Goal: Contribute content: Add original content to the website for others to see

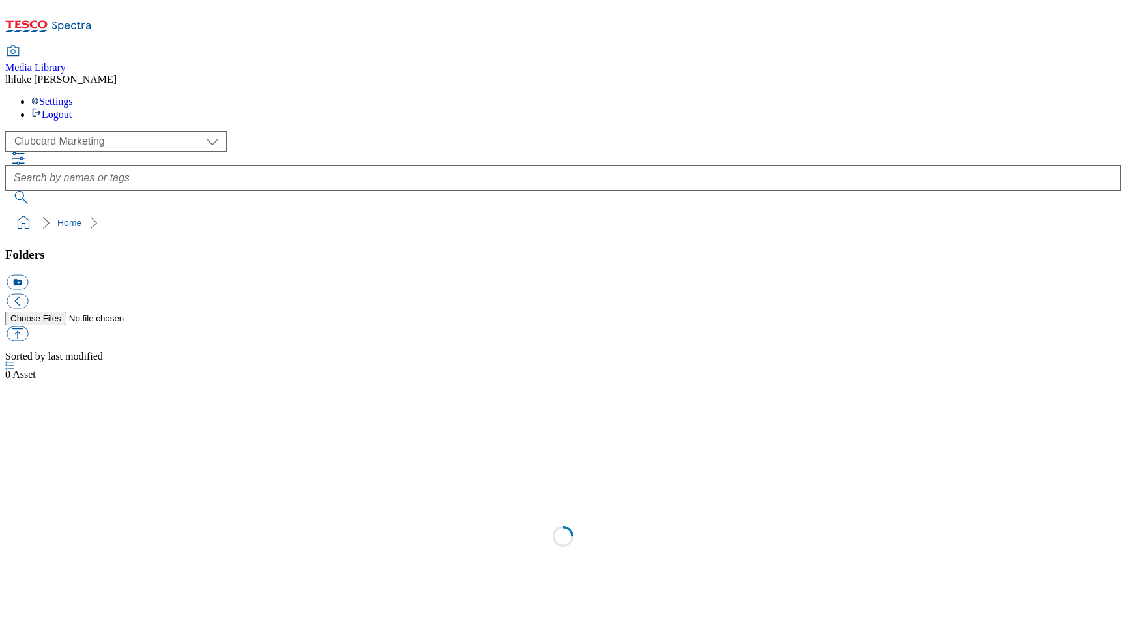
scroll to position [1, 0]
click at [300, 211] on ol "Home" at bounding box center [567, 223] width 1108 height 25
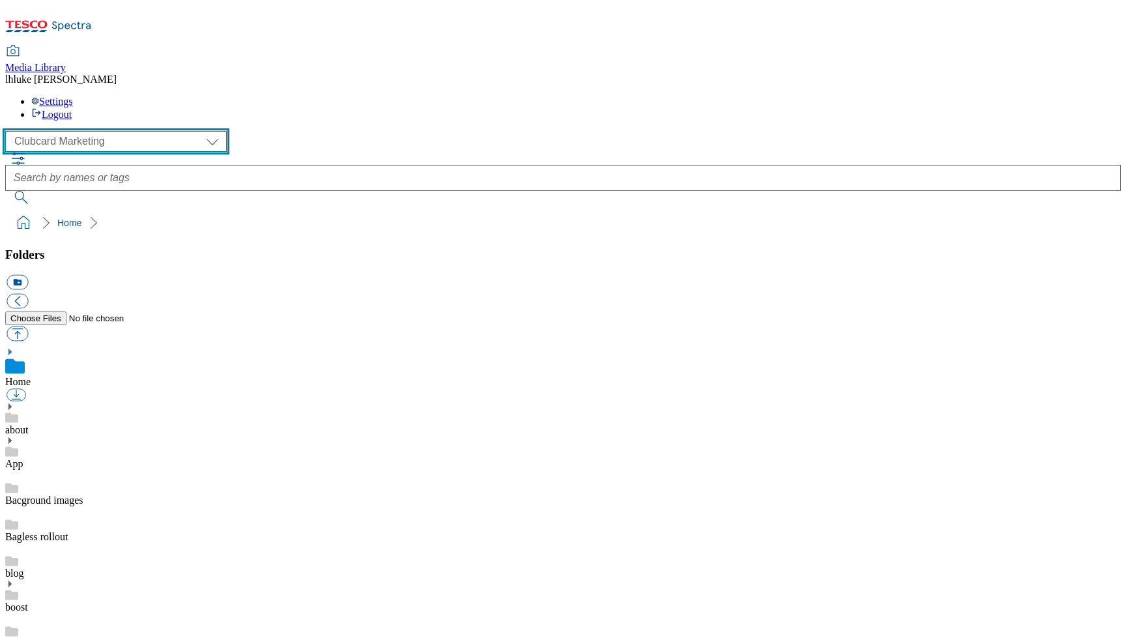
select select "flare-ghs-mktg"
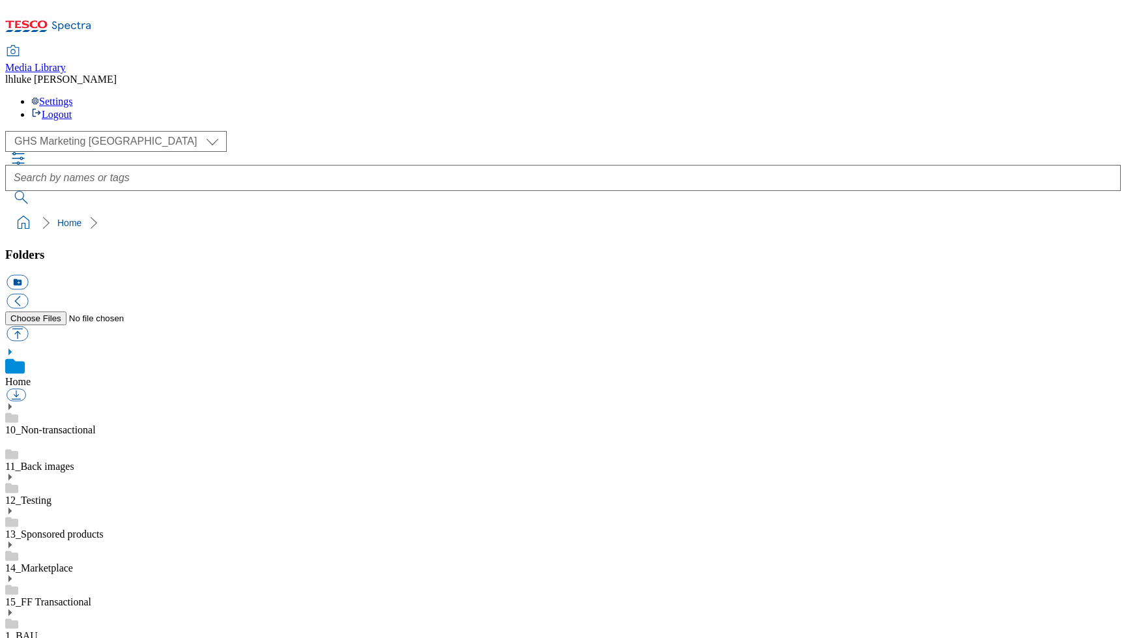
click at [38, 630] on link "1_BAU" at bounding box center [21, 635] width 33 height 11
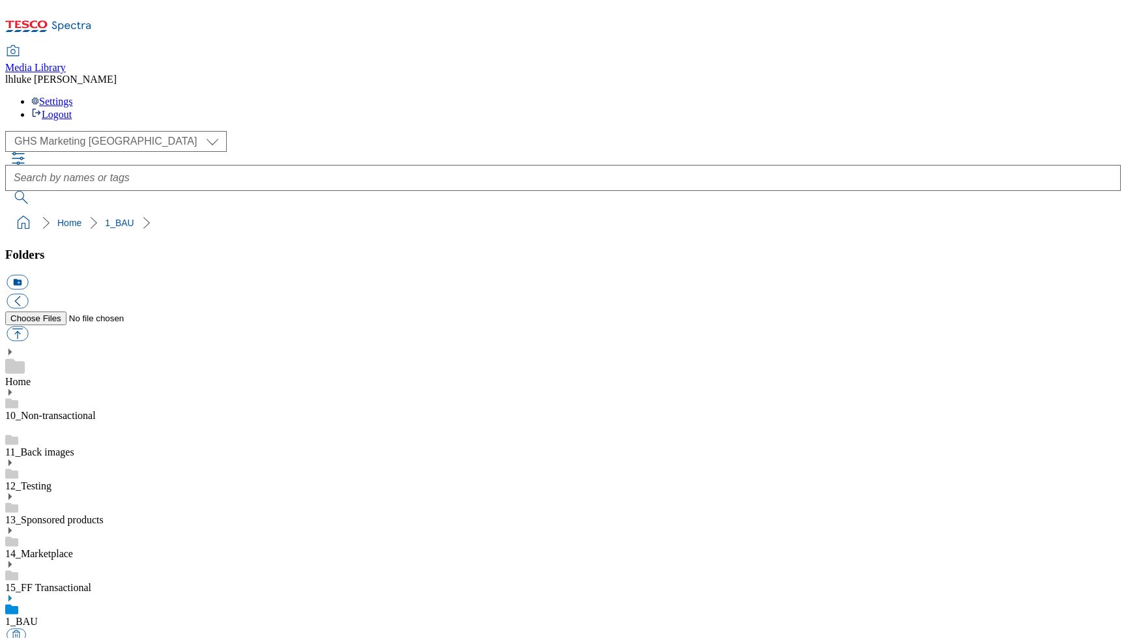
click at [14, 594] on icon at bounding box center [9, 598] width 9 height 9
click at [14, 638] on icon at bounding box center [9, 646] width 9 height 9
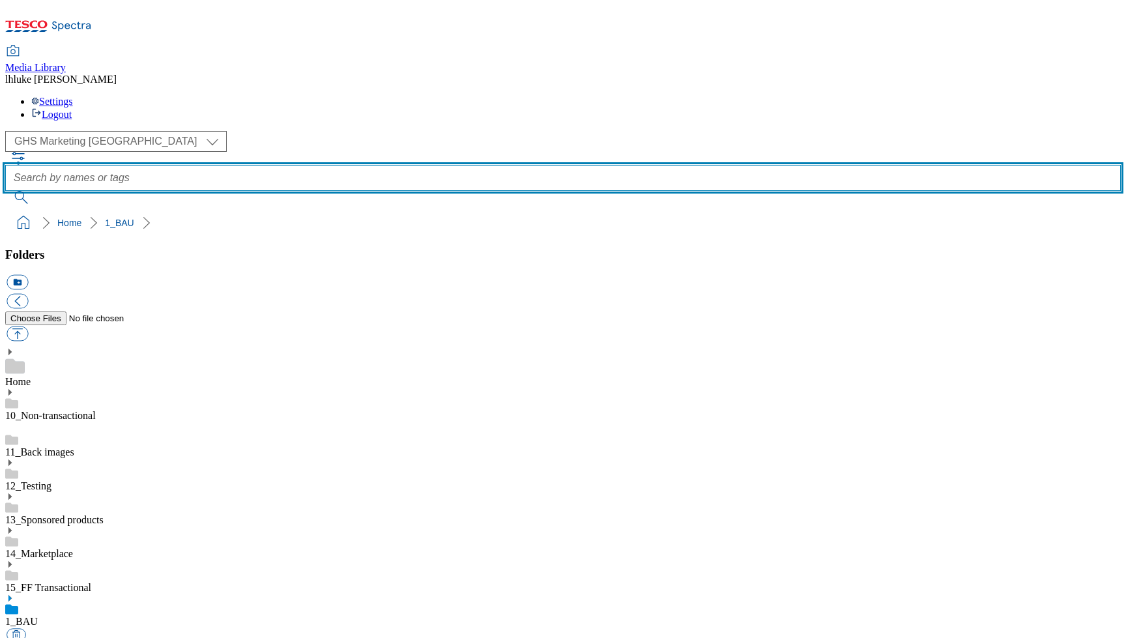
click at [443, 165] on input "text" at bounding box center [563, 178] width 1116 height 26
type input "splashscreen"
click at [39, 191] on button "submit" at bounding box center [22, 197] width 34 height 13
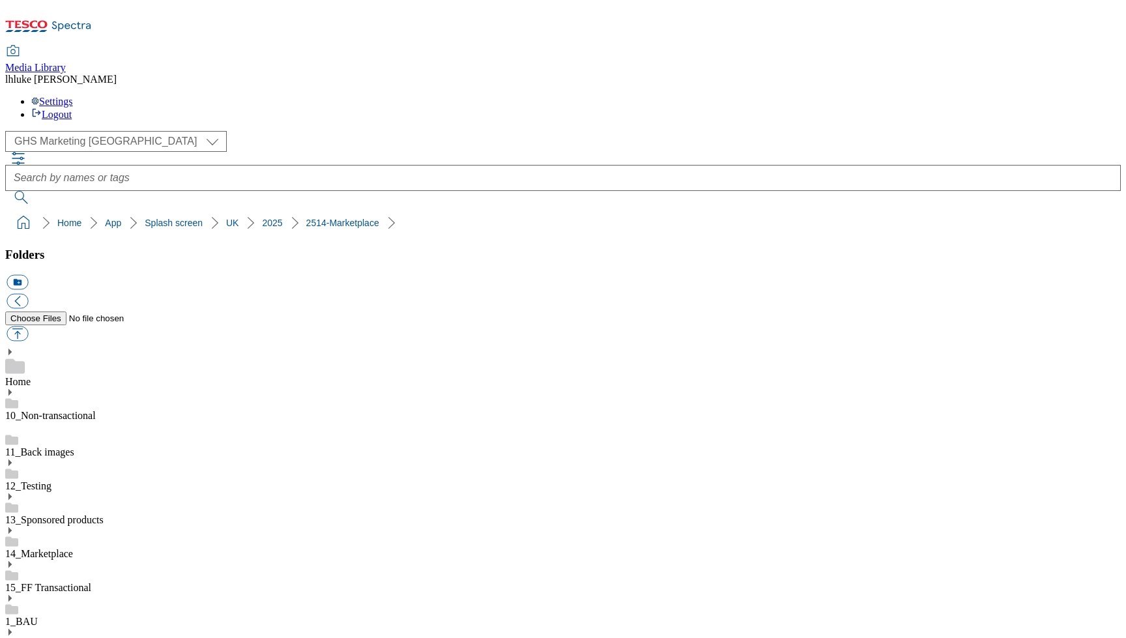
scroll to position [715, 0]
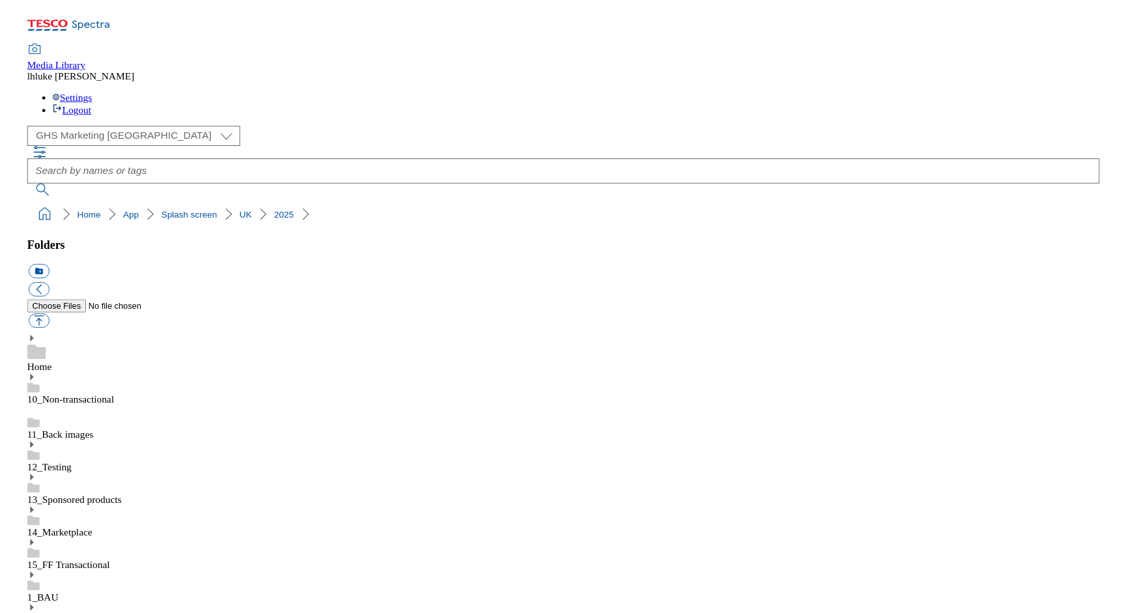
scroll to position [422, 0]
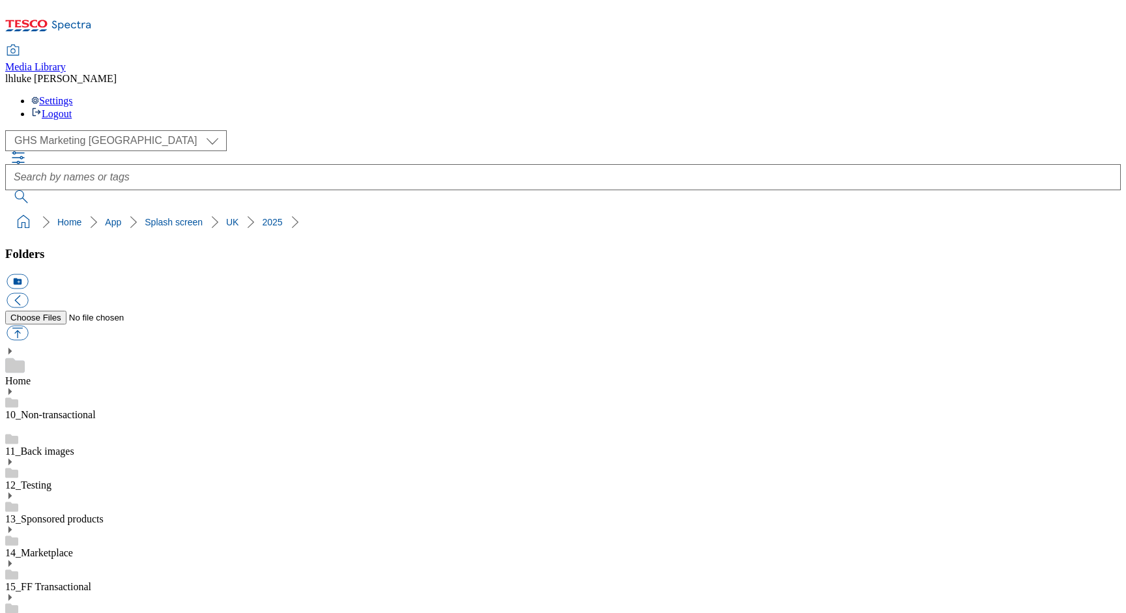
scroll to position [0, 0]
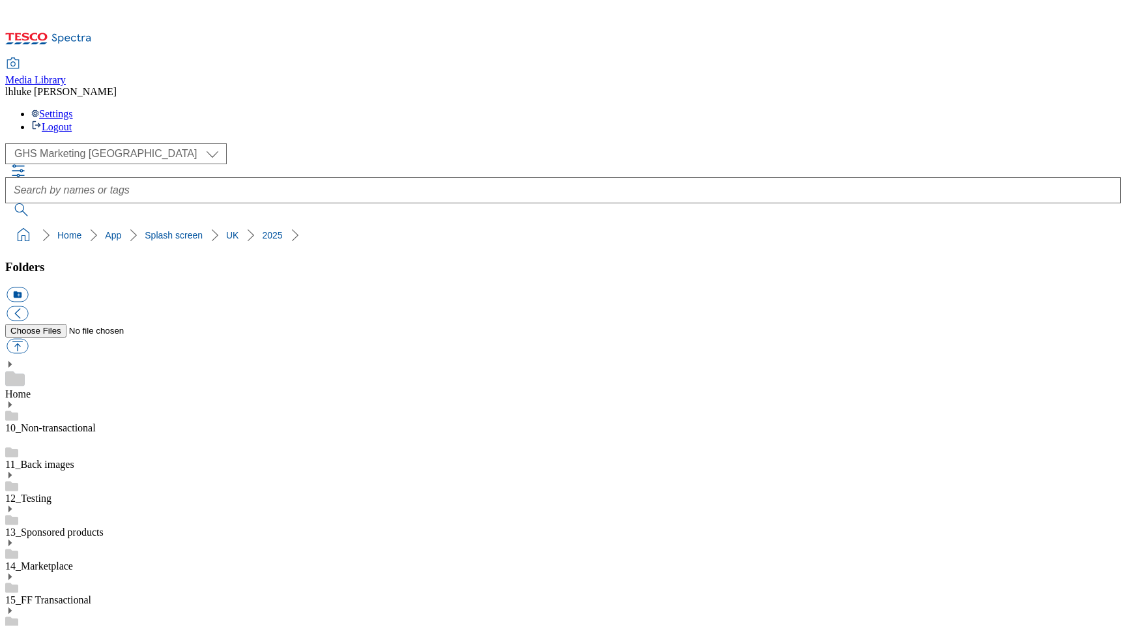
scroll to position [708, 0]
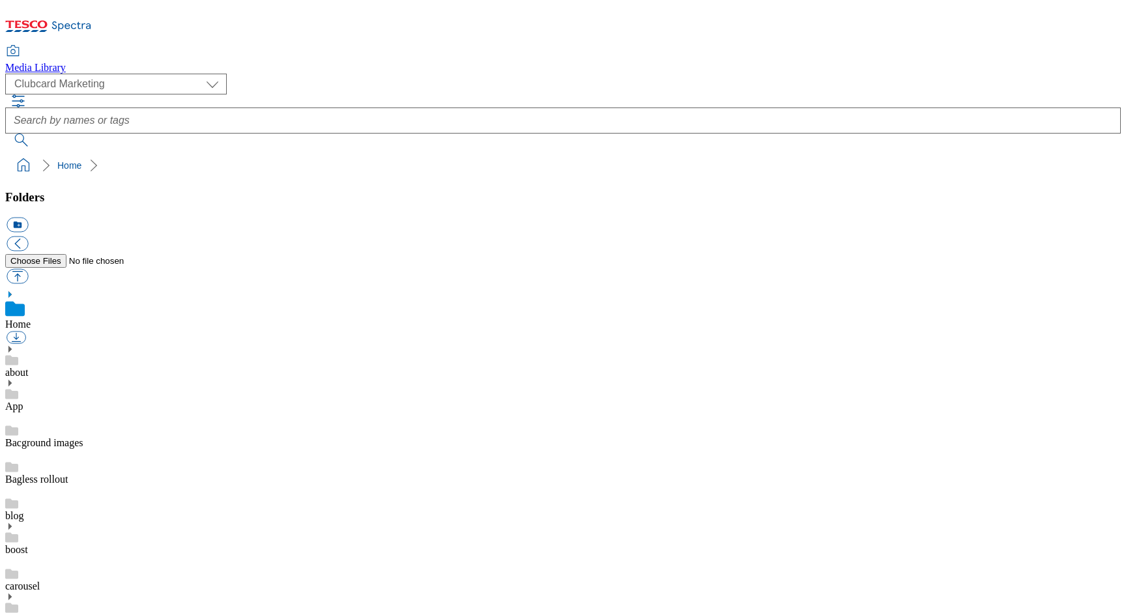
scroll to position [8, 0]
click at [14, 345] on icon at bounding box center [9, 349] width 9 height 9
click at [14, 480] on icon at bounding box center [9, 484] width 9 height 9
click at [12, 482] on use at bounding box center [9, 485] width 3 height 7
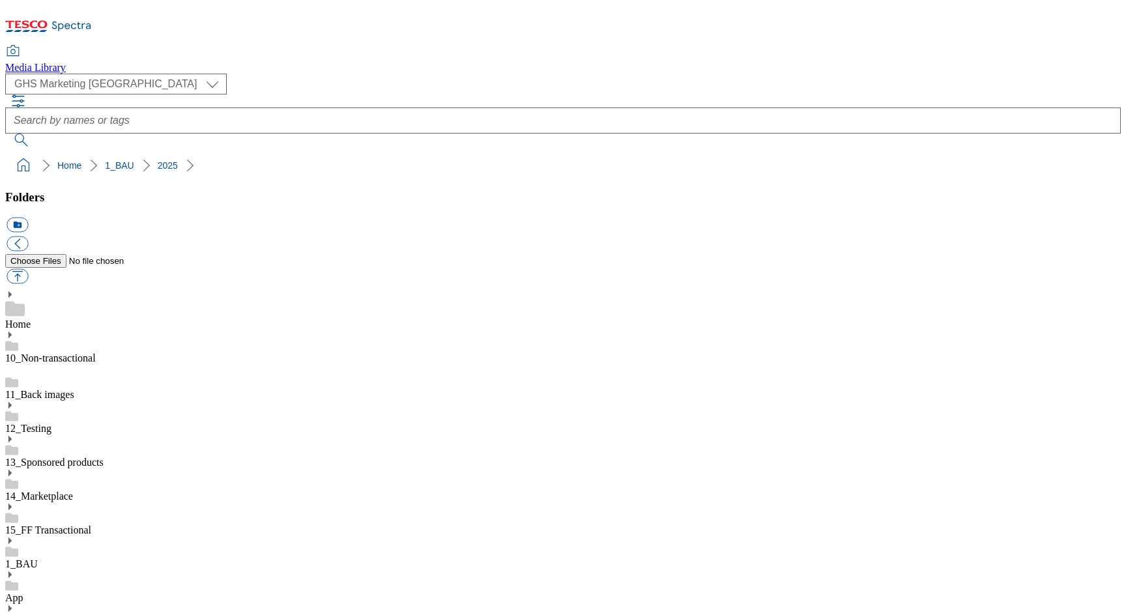
click at [147, 87] on div "( optional ) Clubcard Marketing Clubcard ROI Dotcom UK Emails GHS Marketing UK …" at bounding box center [563, 84] width 1116 height 21
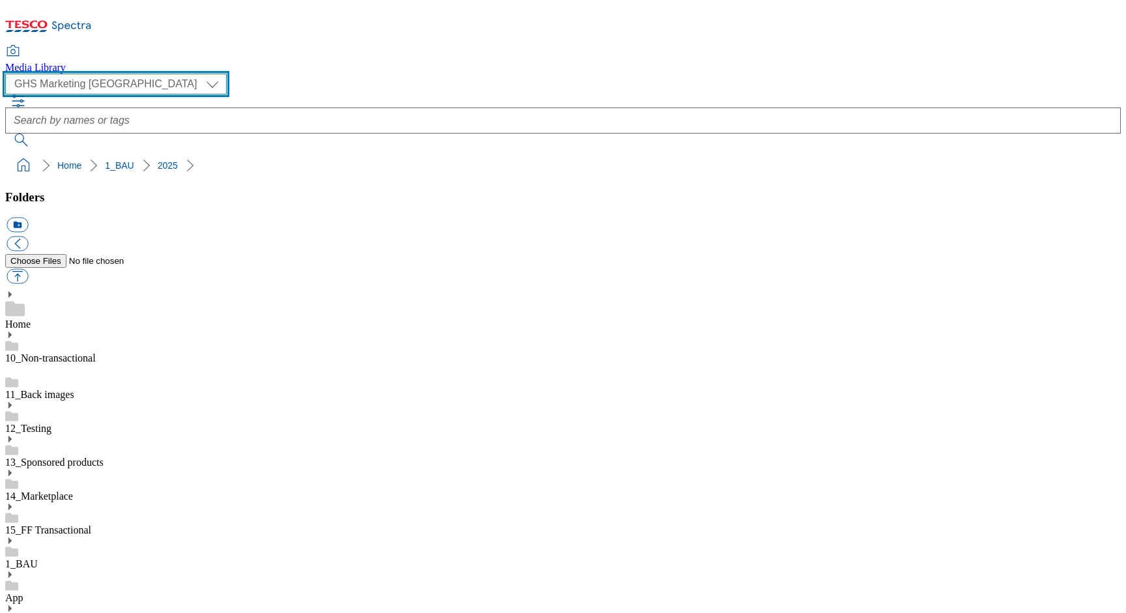
select select "flare-ghs-roi"
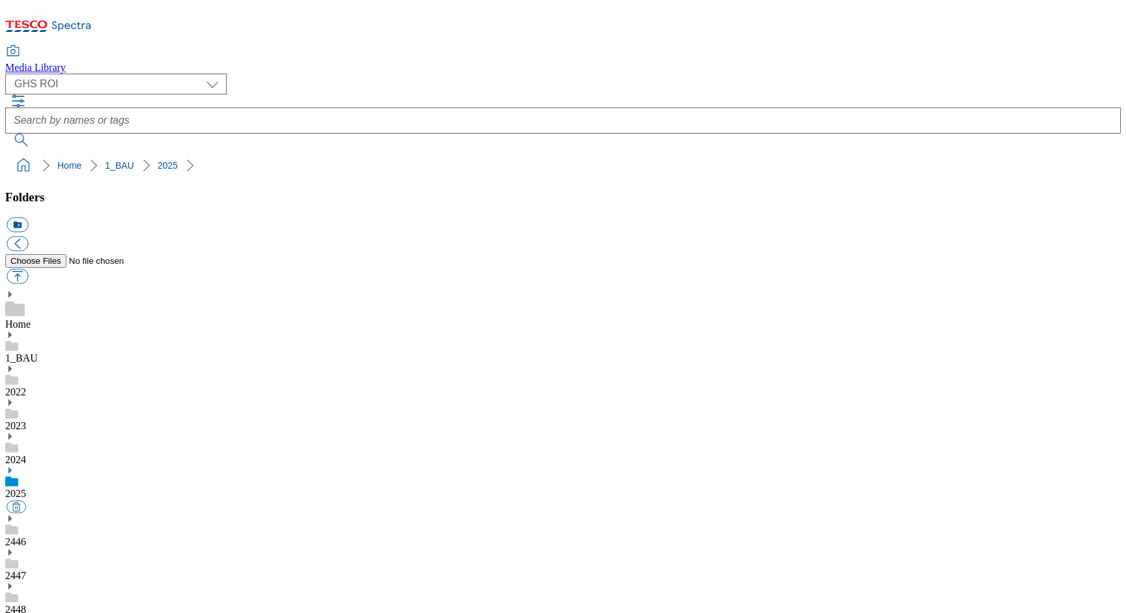
click at [38, 353] on link "1_BAU" at bounding box center [21, 358] width 33 height 11
click at [28, 218] on button "icon_new_folder" at bounding box center [18, 225] width 22 height 15
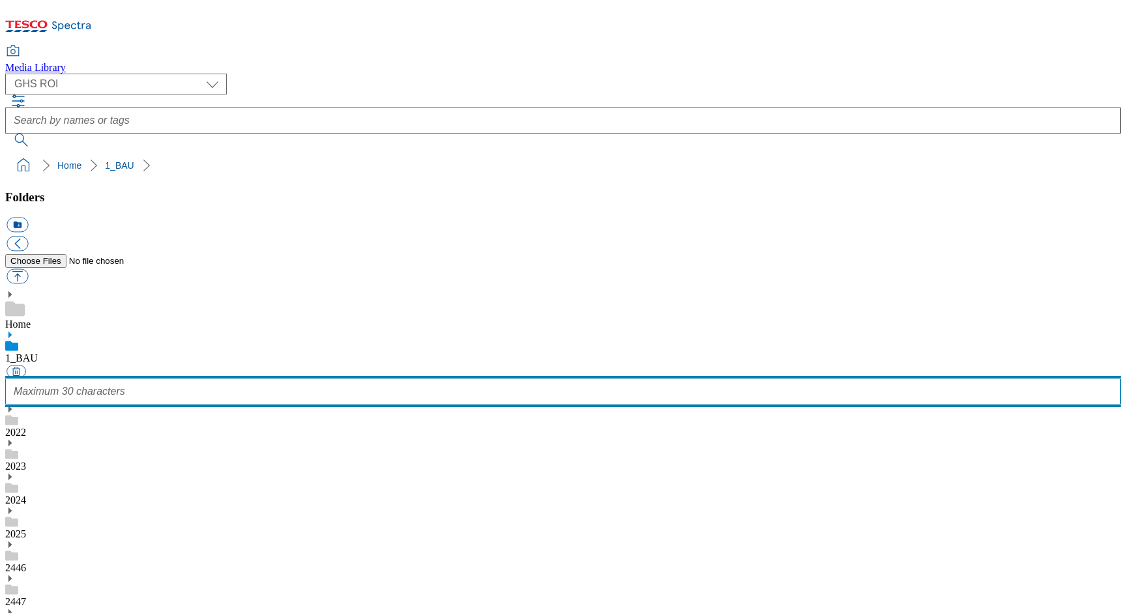
click at [89, 379] on input "text" at bounding box center [563, 392] width 1116 height 26
type input "App"
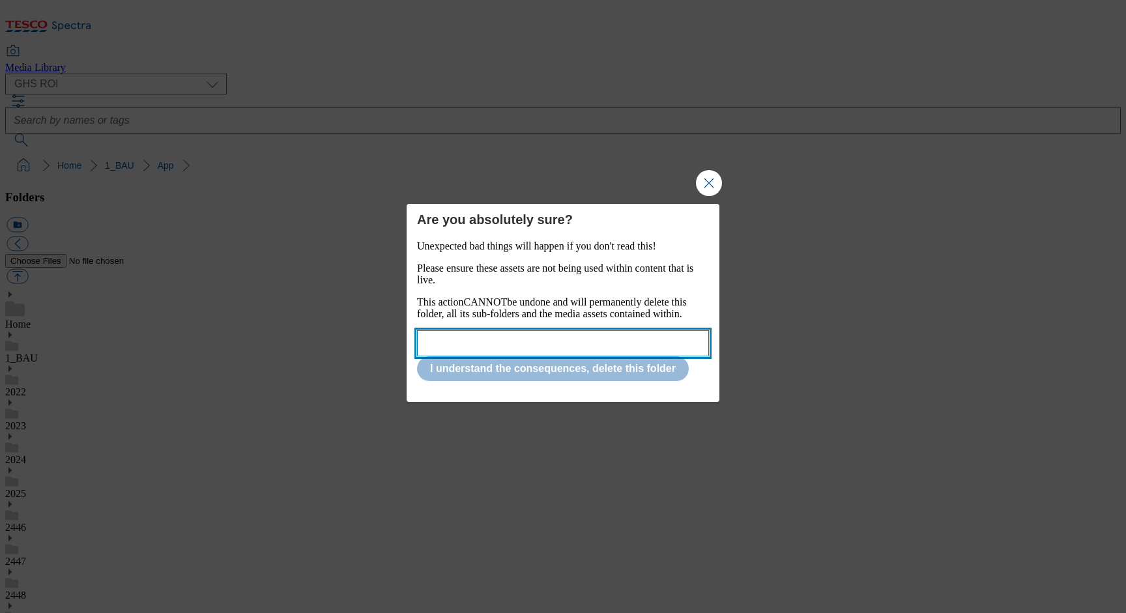
click at [563, 349] on input "Modal" at bounding box center [563, 344] width 292 height 26
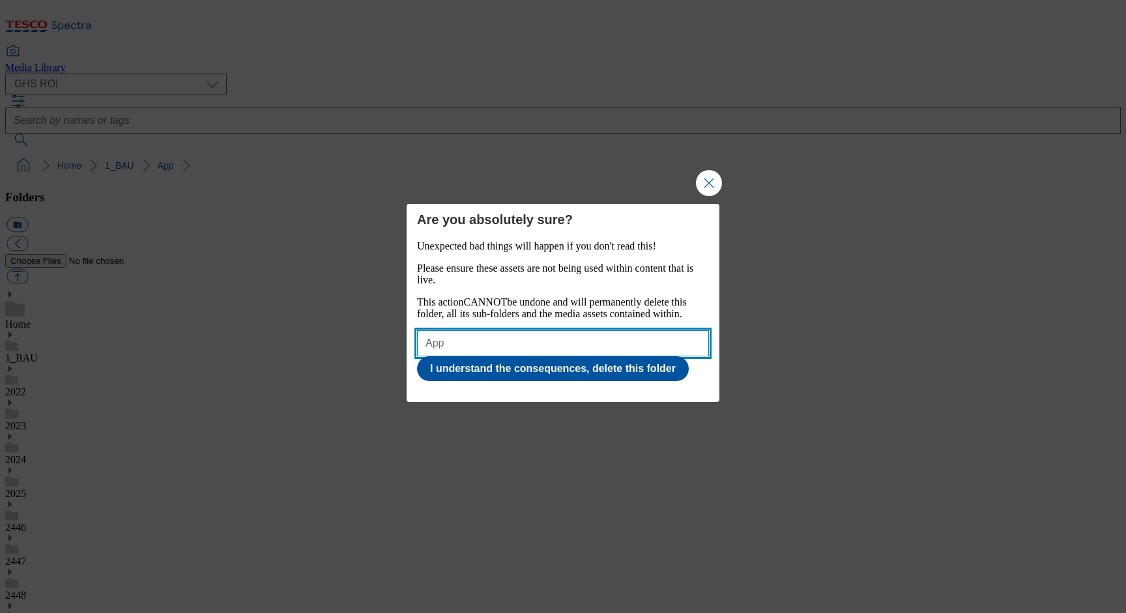
type input "App"
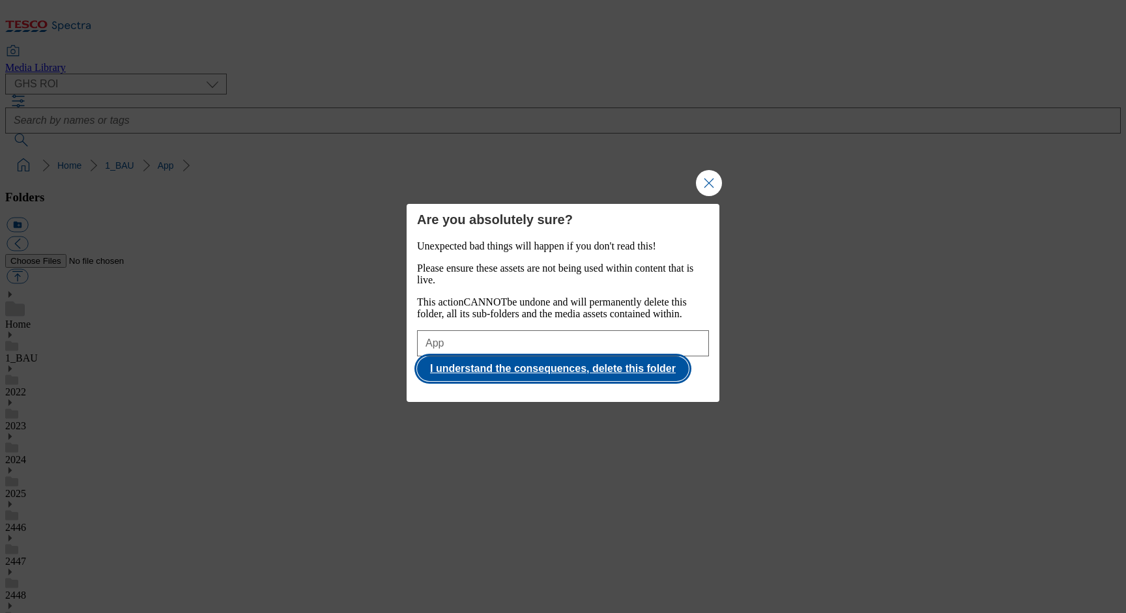
click at [604, 379] on button "I understand the consequences, delete this folder" at bounding box center [553, 369] width 272 height 25
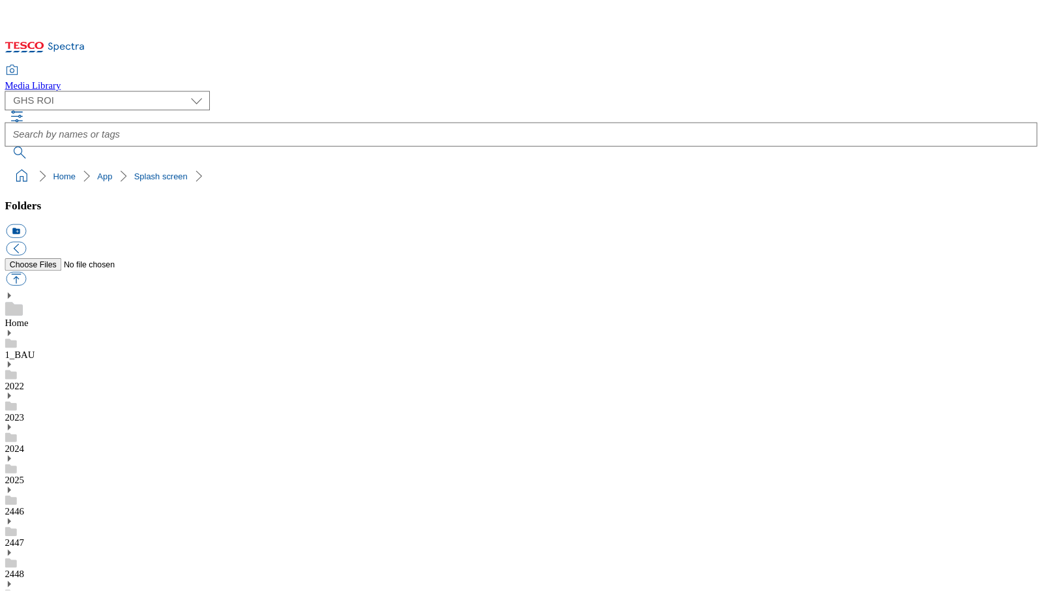
scroll to position [143, 0]
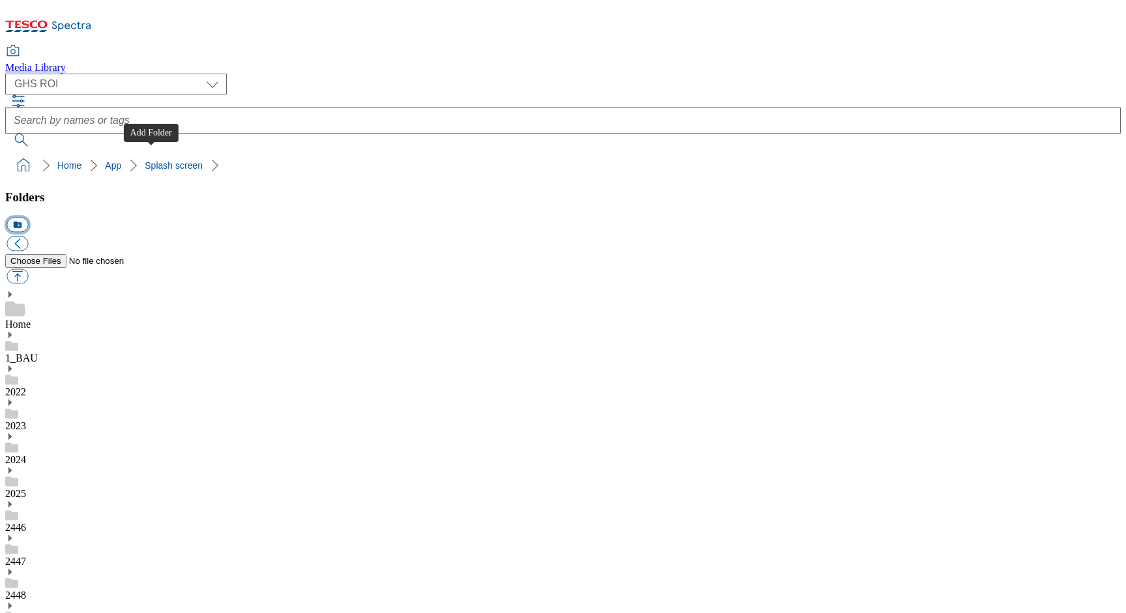
click at [28, 218] on button "icon_new_folder" at bounding box center [18, 225] width 22 height 15
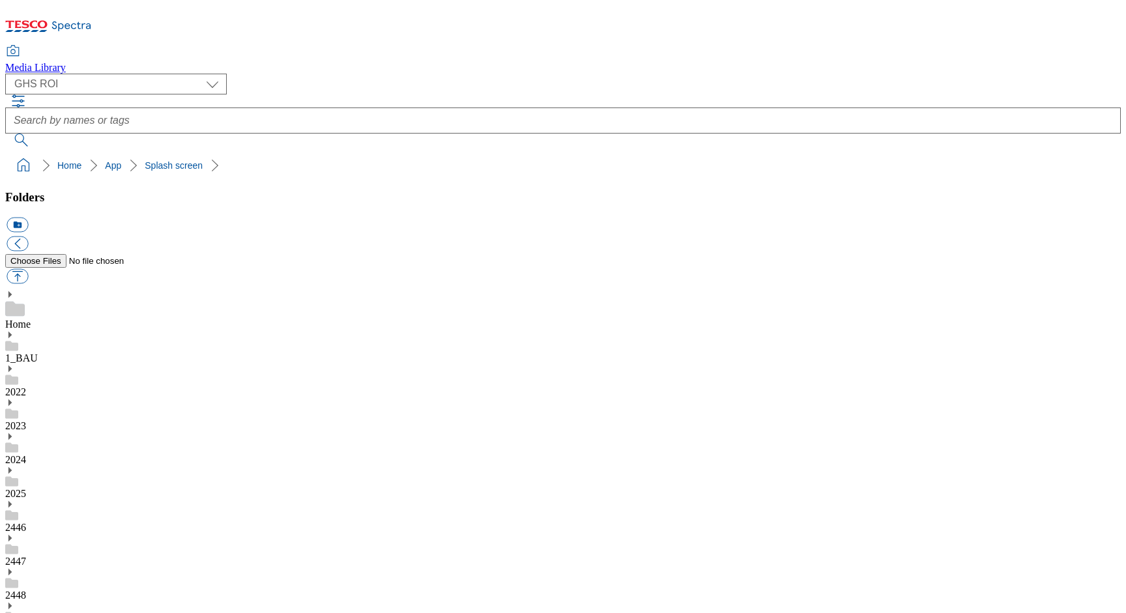
type input "2025"
click at [28, 218] on button "icon_new_folder" at bounding box center [18, 225] width 22 height 15
type input "2531"
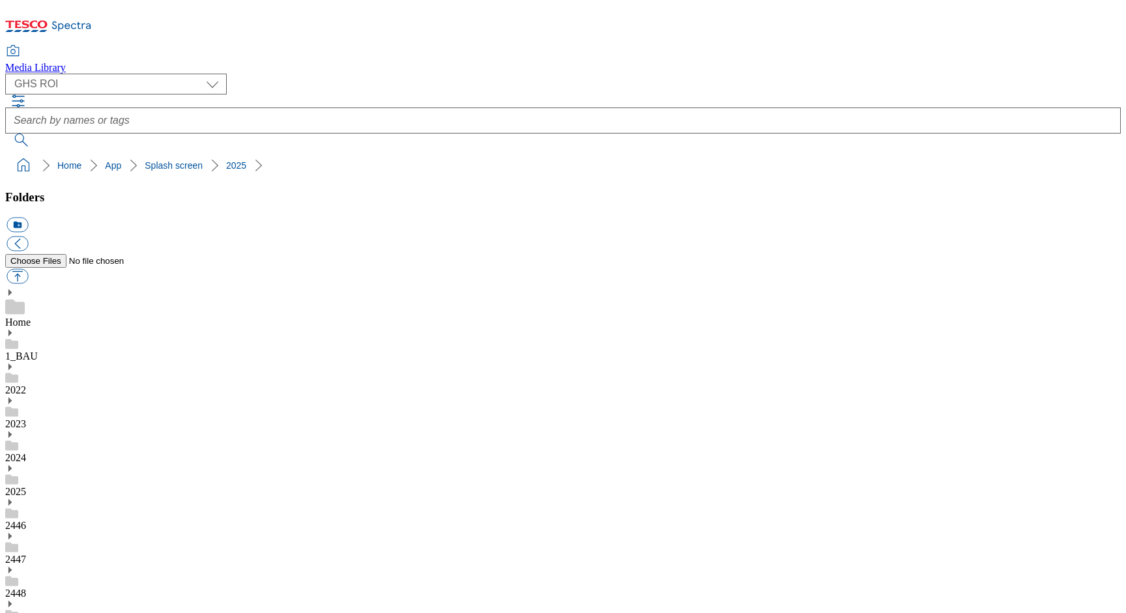
drag, startPoint x: 89, startPoint y: 433, endPoint x: 113, endPoint y: 349, distance: 87.5
click at [28, 269] on button "button" at bounding box center [18, 276] width 22 height 15
type input "C:\fakepath\ROI_SAYS_Oyster_Mushrooms.jpg"
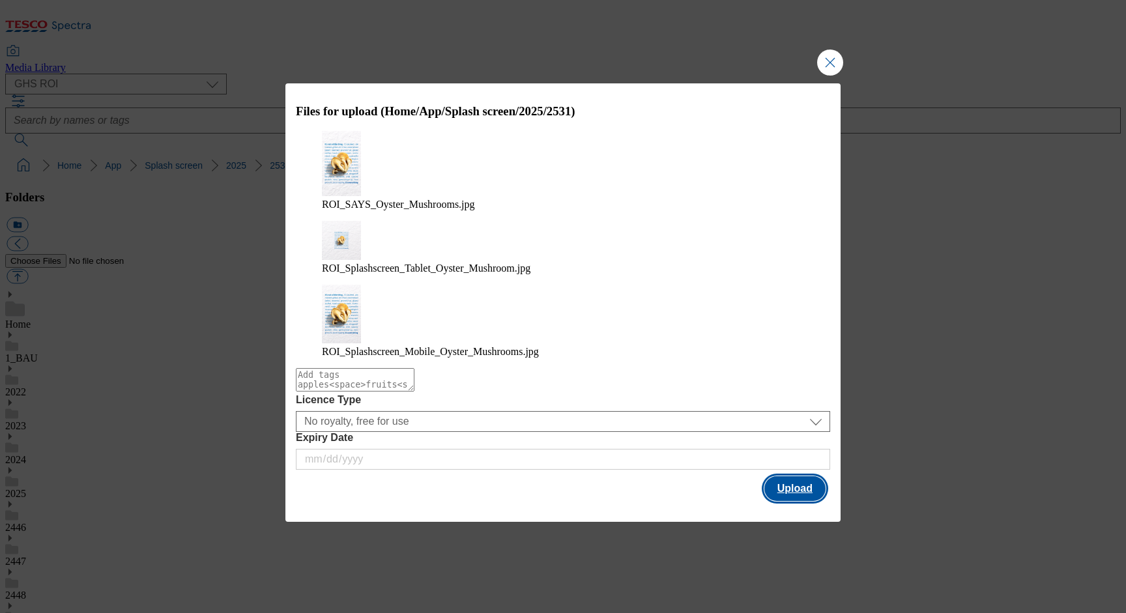
click at [776, 477] on button "Upload" at bounding box center [795, 489] width 61 height 25
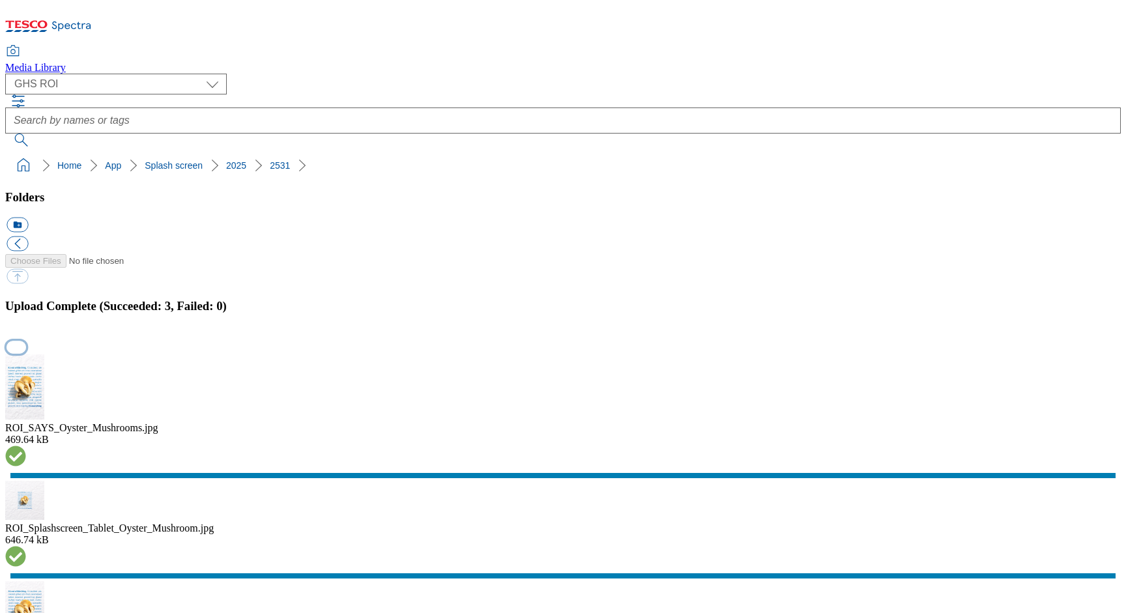
click at [26, 341] on button "button" at bounding box center [17, 347] width 20 height 12
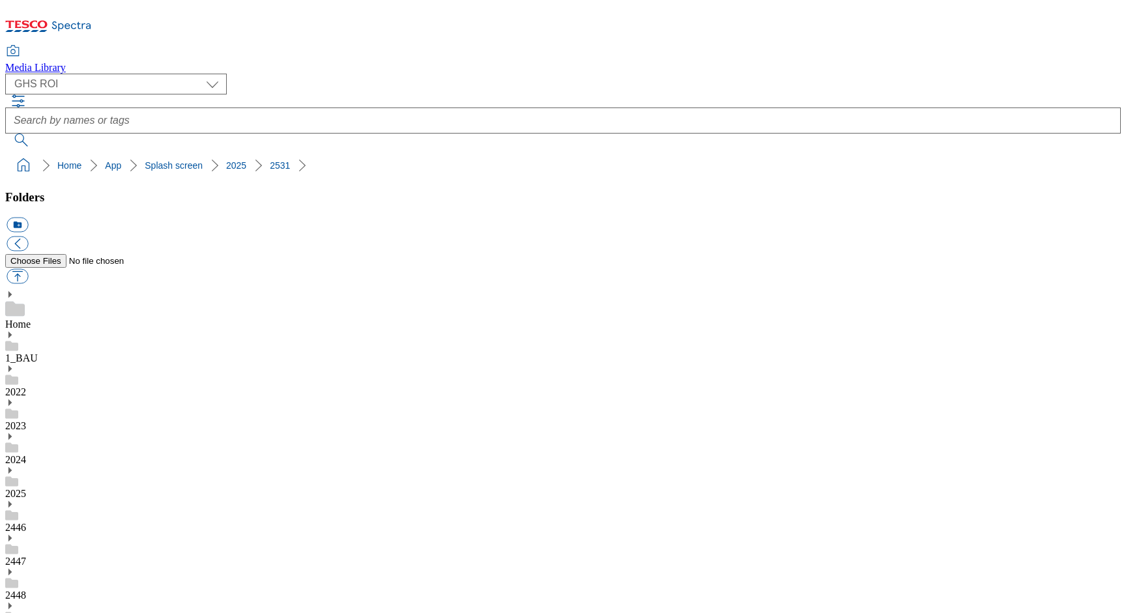
drag, startPoint x: 287, startPoint y: 132, endPoint x: 9, endPoint y: 123, distance: 278.5
click at [13, 153] on ol "Home App Splash screen 2025 2531" at bounding box center [567, 165] width 1108 height 25
copy ol "Home App Splash screen 2025 2531"
